Goal: Find contact information: Obtain details needed to contact an individual or organization

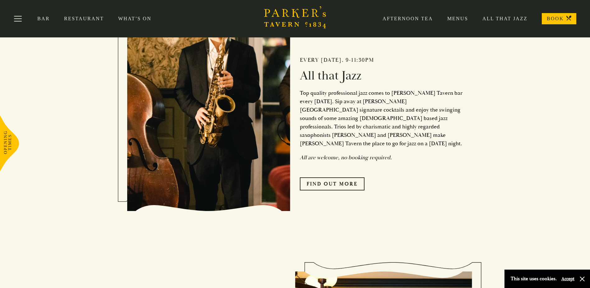
scroll to position [89, 0]
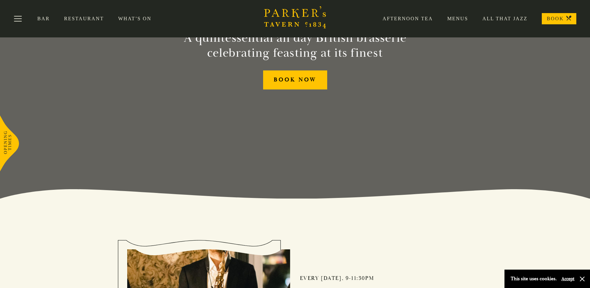
click at [461, 20] on link "Menus" at bounding box center [450, 19] width 35 height 6
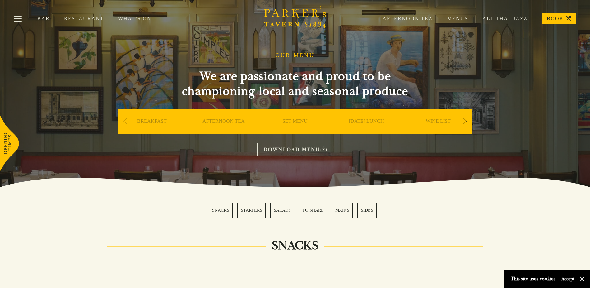
click at [464, 119] on div "Next slide" at bounding box center [465, 121] width 8 height 14
click at [468, 120] on div "Next slide" at bounding box center [465, 121] width 8 height 14
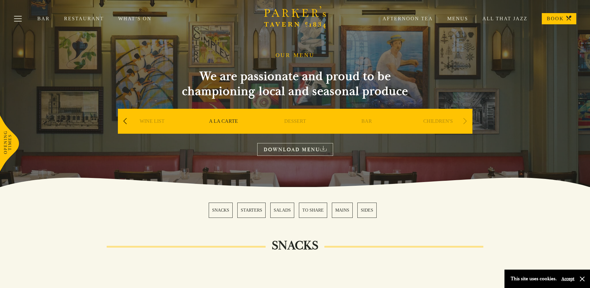
click at [126, 121] on div "Previous slide" at bounding box center [125, 121] width 8 height 14
click at [126, 120] on div "Previous slide" at bounding box center [125, 121] width 8 height 14
click at [156, 120] on link "SET MENU" at bounding box center [151, 130] width 25 height 25
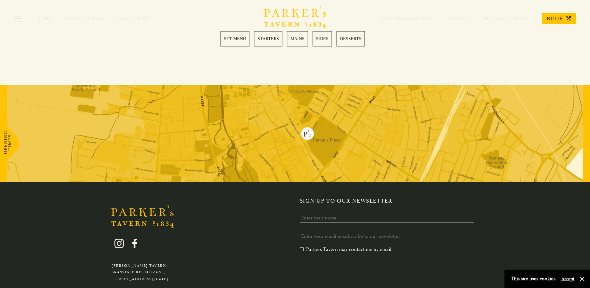
scroll to position [996, 0]
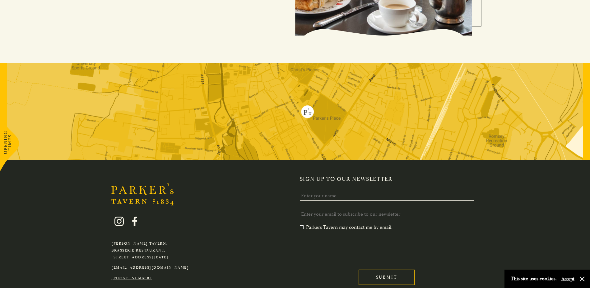
scroll to position [1272, 0]
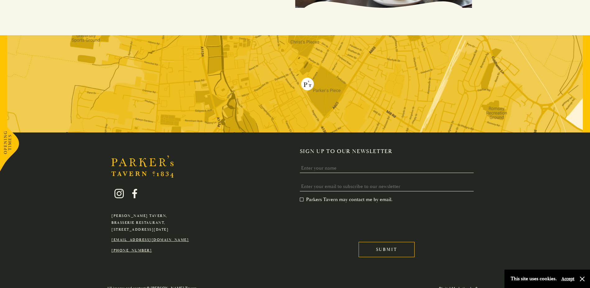
click at [176, 237] on link "[EMAIL_ADDRESS][DOMAIN_NAME]" at bounding box center [149, 239] width 77 height 5
drag, startPoint x: 191, startPoint y: 231, endPoint x: 107, endPoint y: 225, distance: 84.8
click at [107, 225] on div "Parker's Tavern, Brasserie Restaurant, Regent Street, Cambridge, CB2 1AD hello@…" at bounding box center [150, 216] width 87 height 74
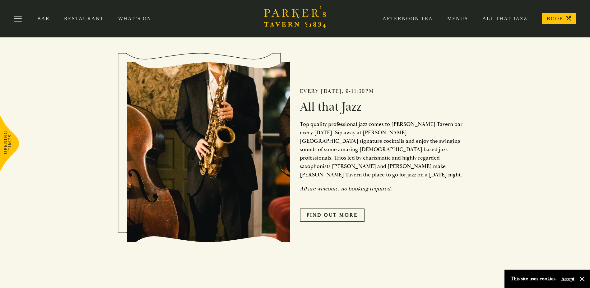
scroll to position [0, 0]
